Goal: Information Seeking & Learning: Learn about a topic

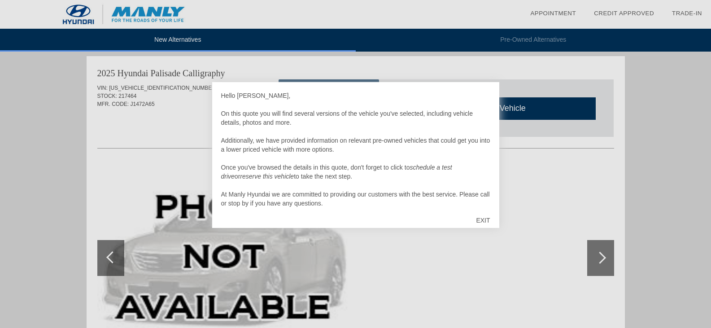
scroll to position [9, 0]
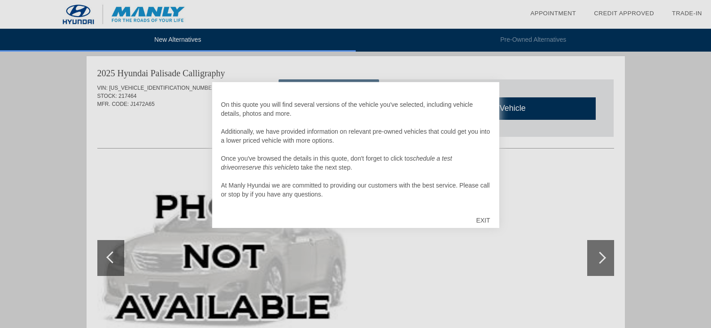
click at [482, 219] on div "EXIT" at bounding box center [483, 220] width 32 height 27
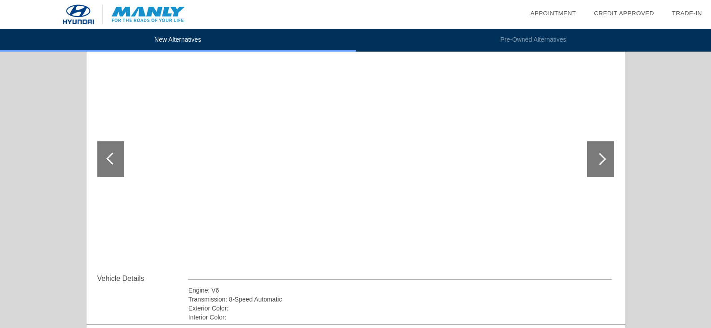
scroll to position [1001, 0]
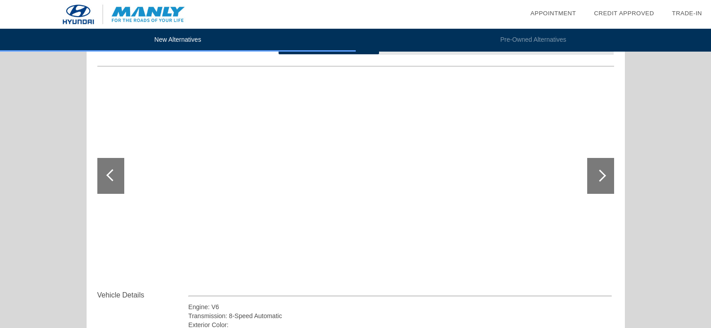
click at [604, 177] on div at bounding box center [600, 176] width 12 height 12
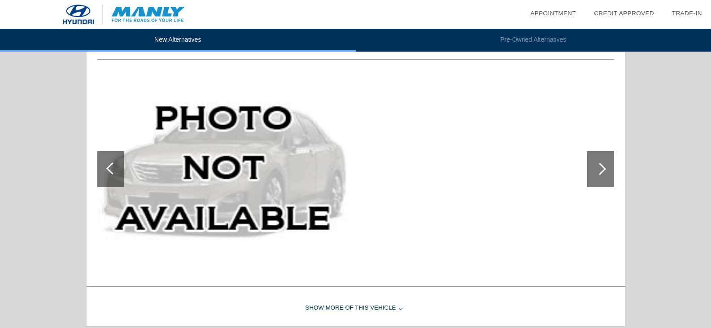
scroll to position [642, 0]
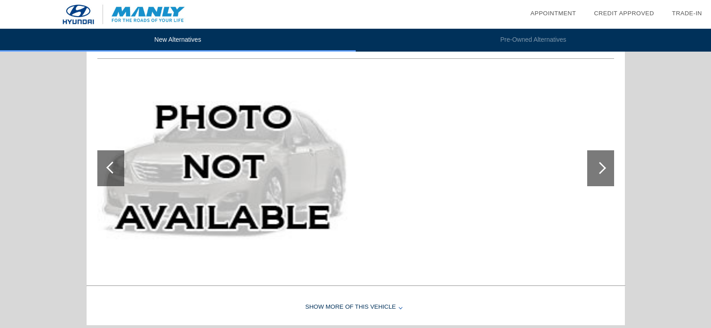
click at [596, 167] on div at bounding box center [600, 168] width 12 height 12
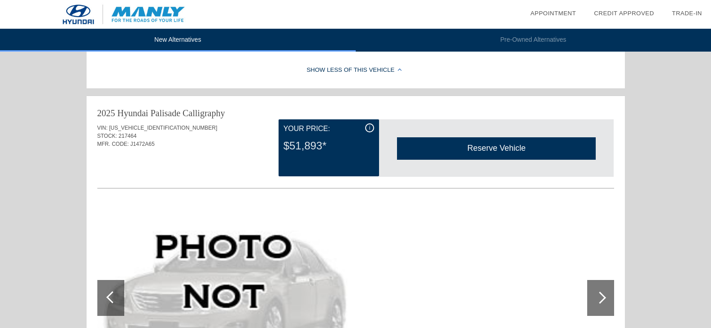
scroll to position [508, 0]
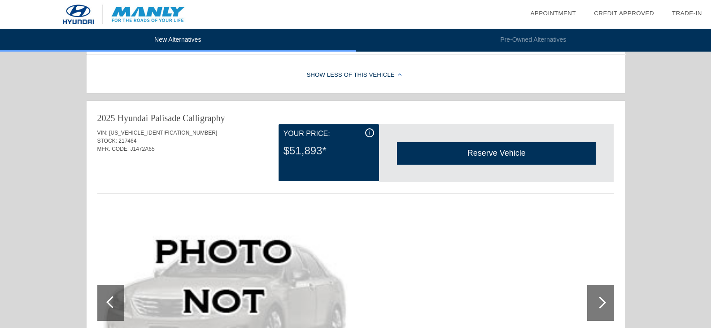
click at [355, 147] on div "$51,893*" at bounding box center [329, 150] width 91 height 23
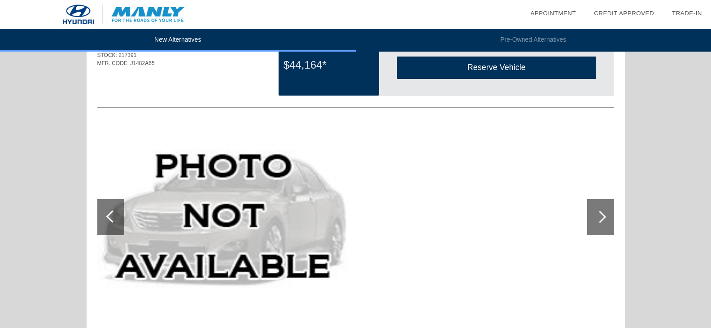
scroll to position [0, 0]
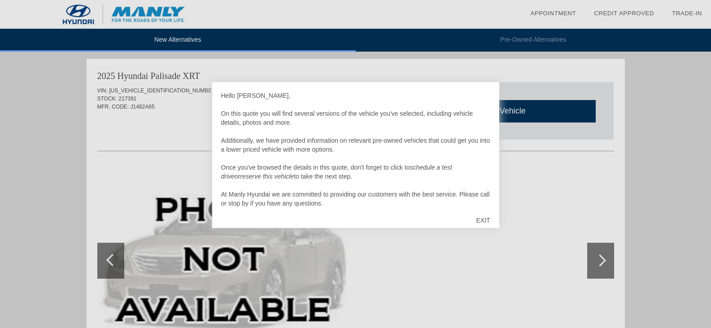
scroll to position [9, 0]
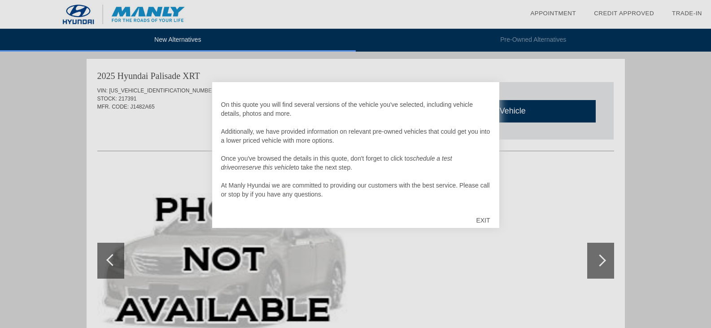
click at [483, 221] on div "EXIT" at bounding box center [483, 220] width 32 height 27
